Goal: Navigation & Orientation: Find specific page/section

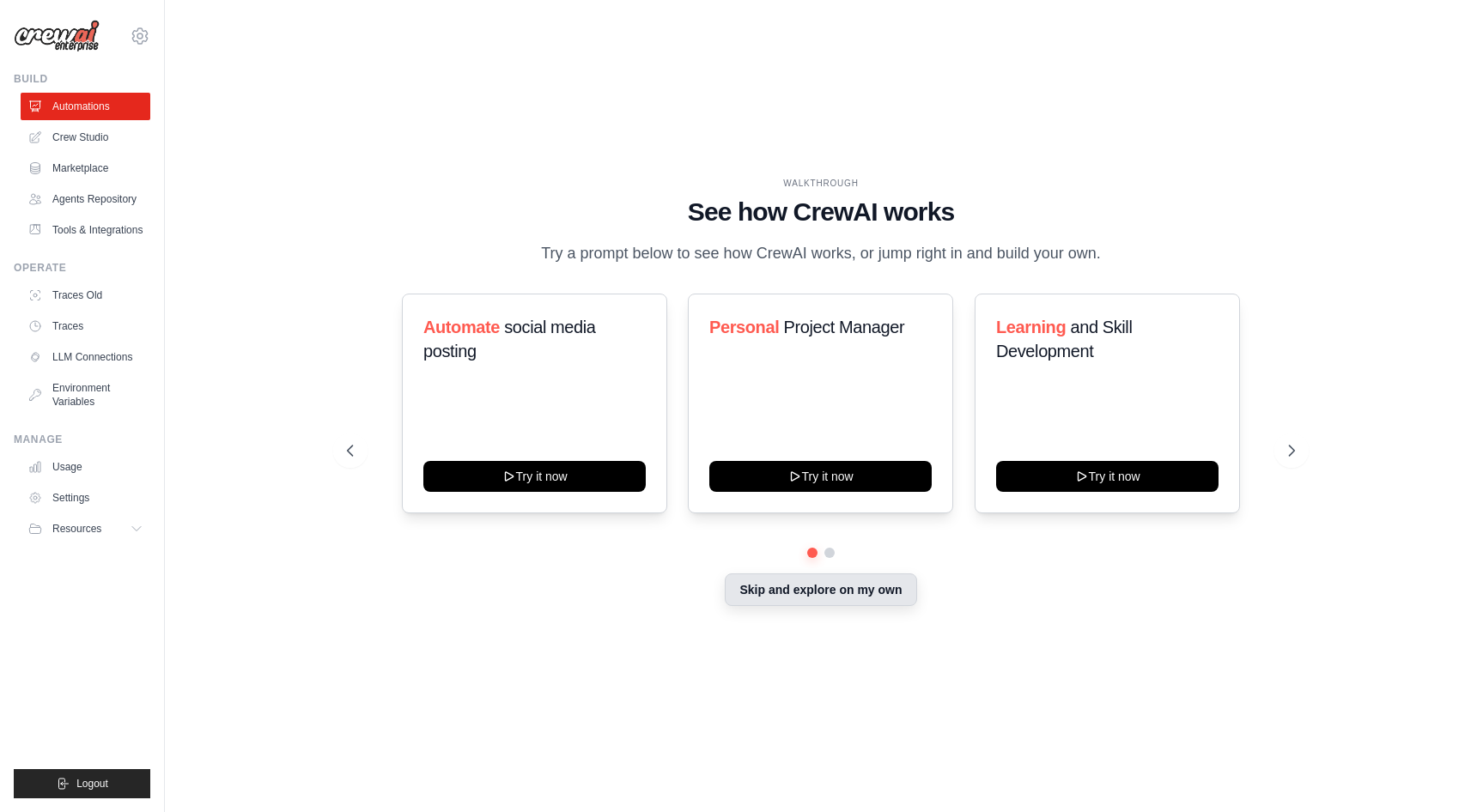
click at [856, 588] on button "Skip and explore on my own" at bounding box center [820, 590] width 192 height 33
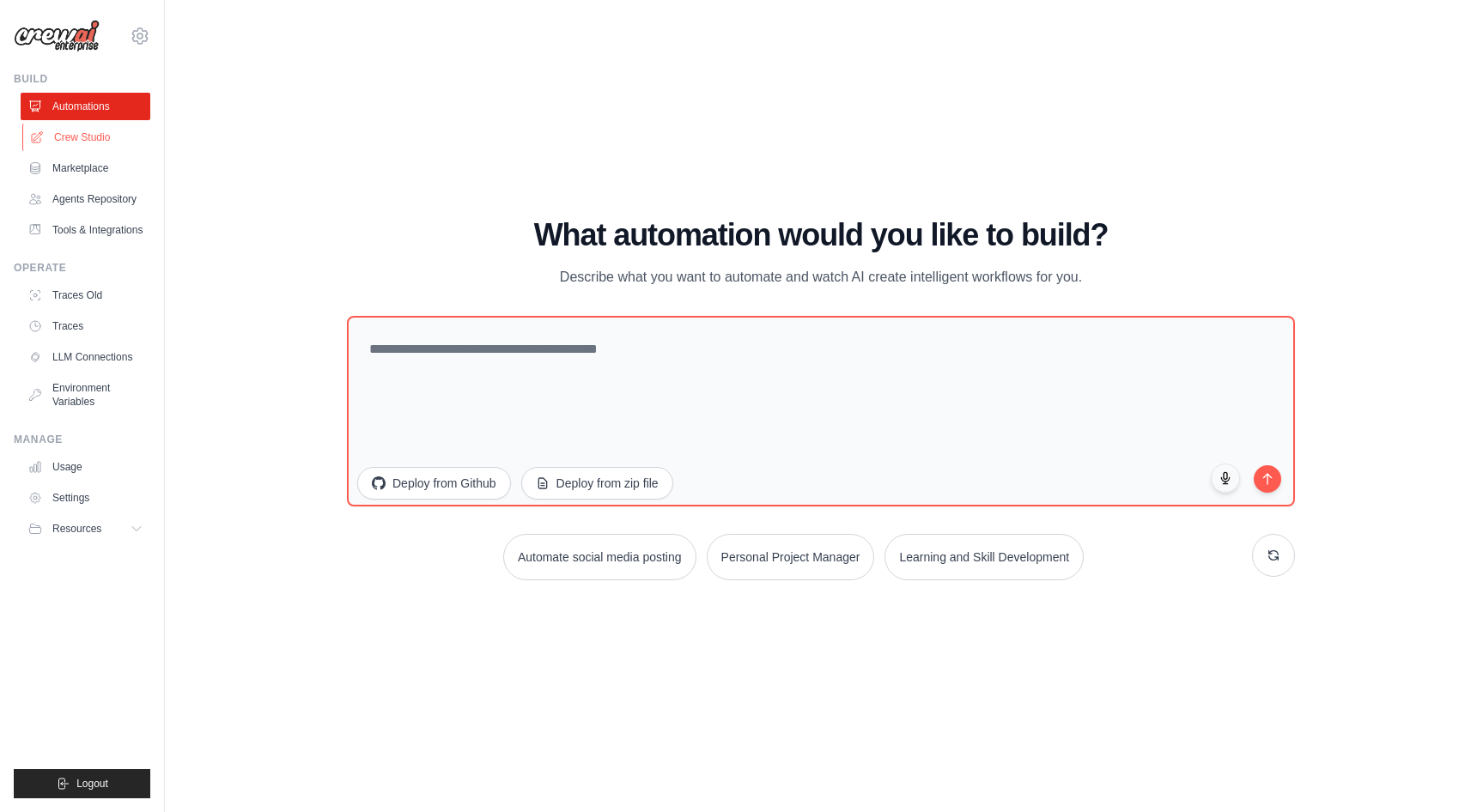
click at [79, 142] on link "Crew Studio" at bounding box center [87, 137] width 130 height 27
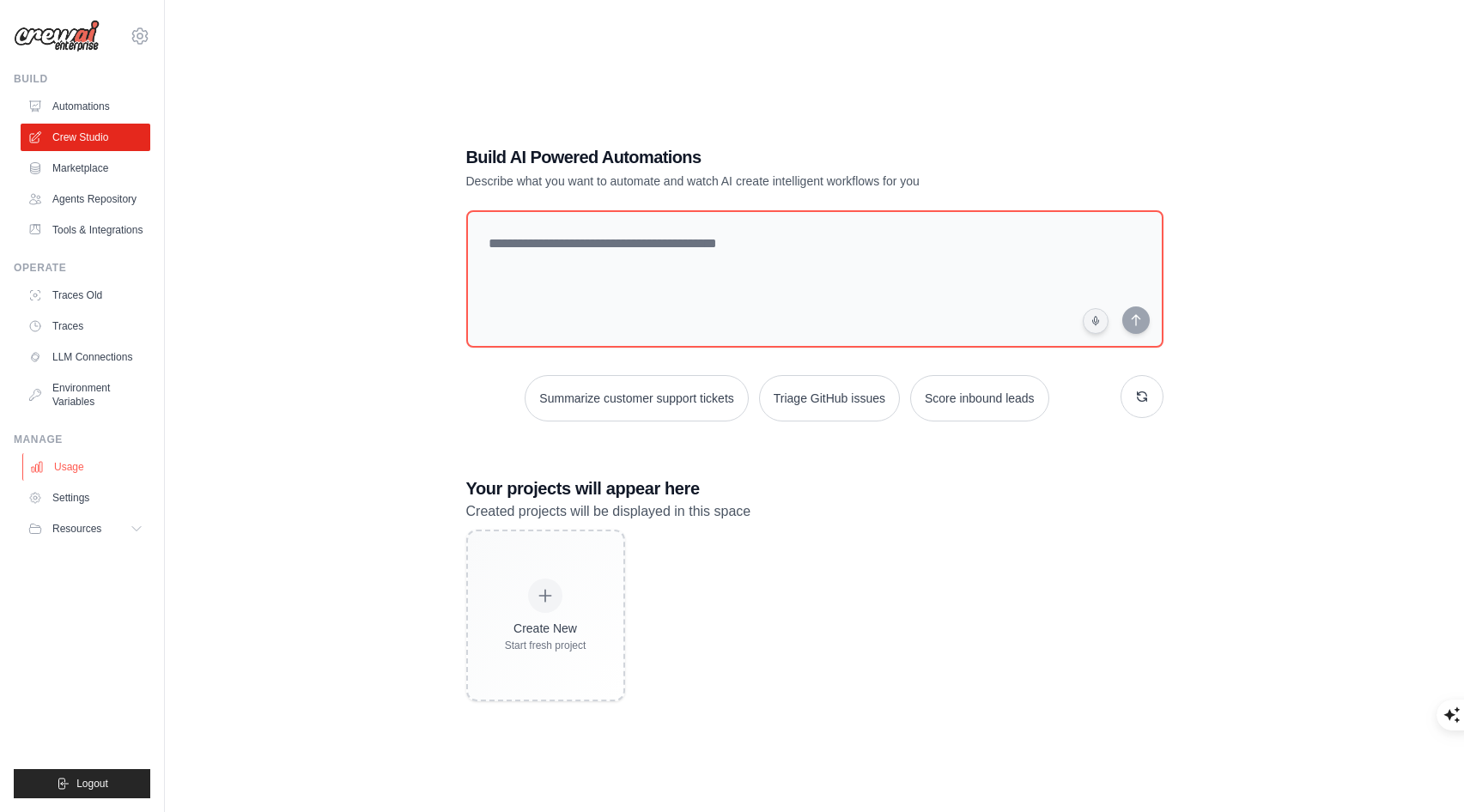
click at [65, 465] on link "Usage" at bounding box center [87, 466] width 130 height 27
